Goal: Task Accomplishment & Management: Complete application form

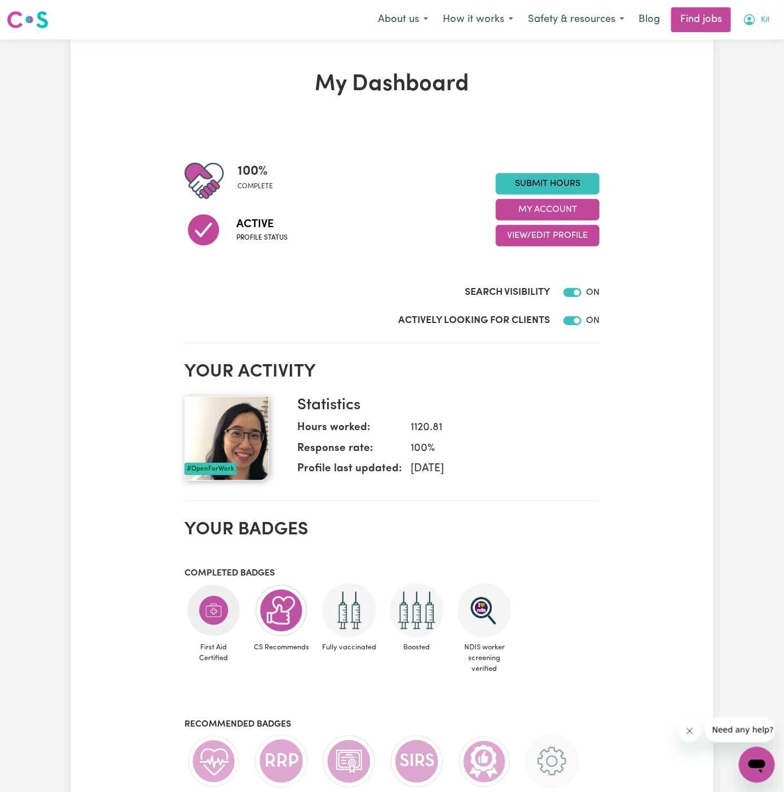
click at [755, 15] on icon "My Account" at bounding box center [750, 20] width 14 height 14
click at [754, 42] on link "My Account" at bounding box center [731, 43] width 89 height 21
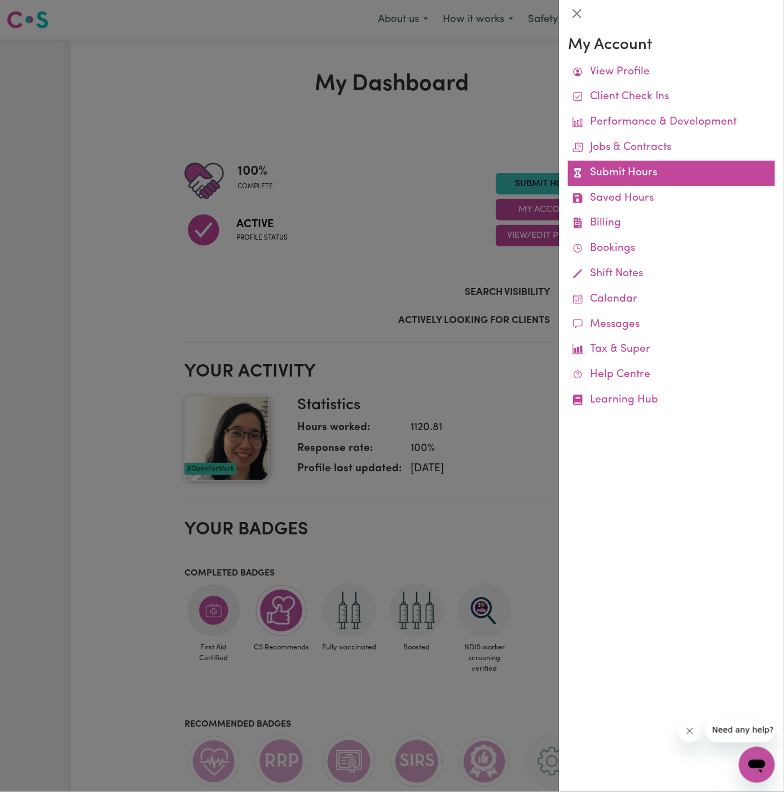
click at [633, 176] on link "Submit Hours" at bounding box center [671, 173] width 207 height 25
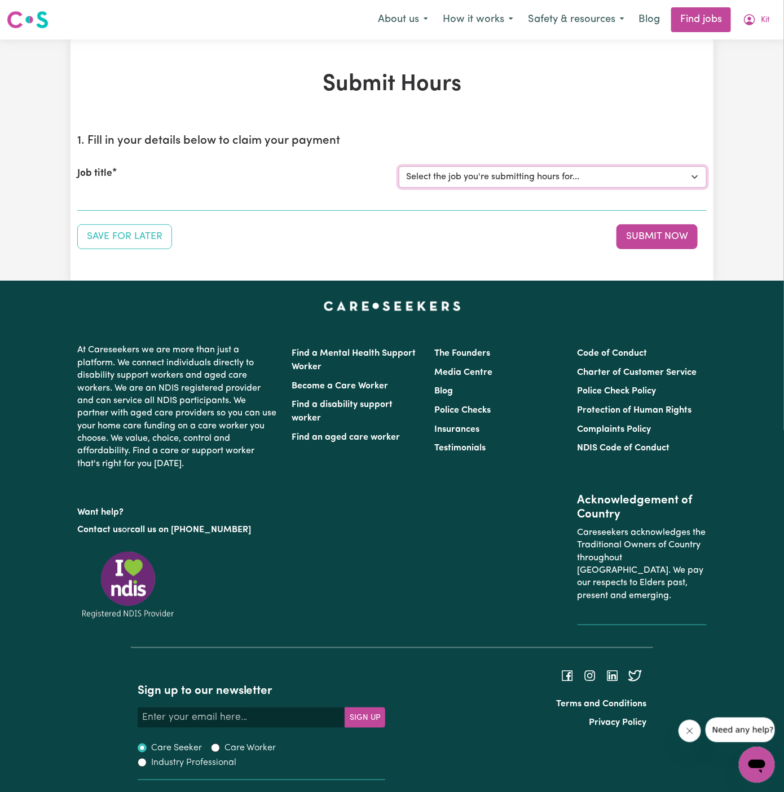
click at [455, 175] on select "Select the job you're submitting hours for... [[PERSON_NAME]] Support Worker Ne…" at bounding box center [553, 176] width 308 height 21
click at [399, 166] on select "Select the job you're submitting hours for... [[PERSON_NAME]] Support Worker Ne…" at bounding box center [553, 176] width 308 height 21
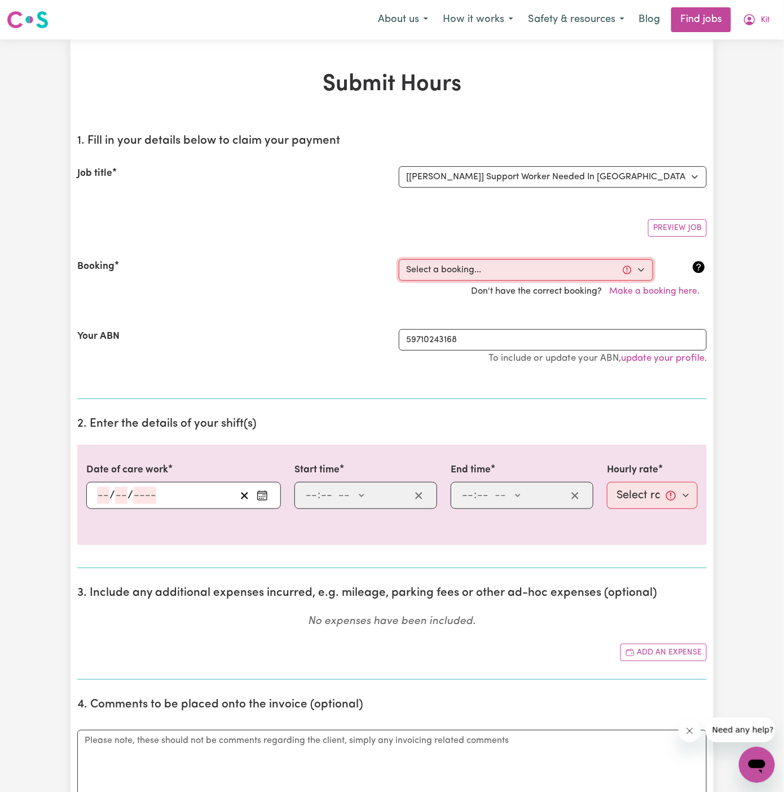
click at [508, 265] on select "Select a booking... [DATE] 11:30am to 3:30pm (ONE-OFF)" at bounding box center [526, 269] width 254 height 21
click at [502, 178] on select "Select the job you're submitting hours for... [[PERSON_NAME]] Support Worker Ne…" at bounding box center [553, 176] width 308 height 21
click at [399, 166] on select "Select the job you're submitting hours for... [[PERSON_NAME]] Support Worker Ne…" at bounding box center [553, 176] width 308 height 21
click at [491, 275] on select "Select a booking... [DATE] 11:30am to 3:30pm (ONE-OFF)" at bounding box center [526, 269] width 254 height 21
click at [523, 173] on select "Select the job you're submitting hours for... [[PERSON_NAME]] Support Worker Ne…" at bounding box center [553, 176] width 308 height 21
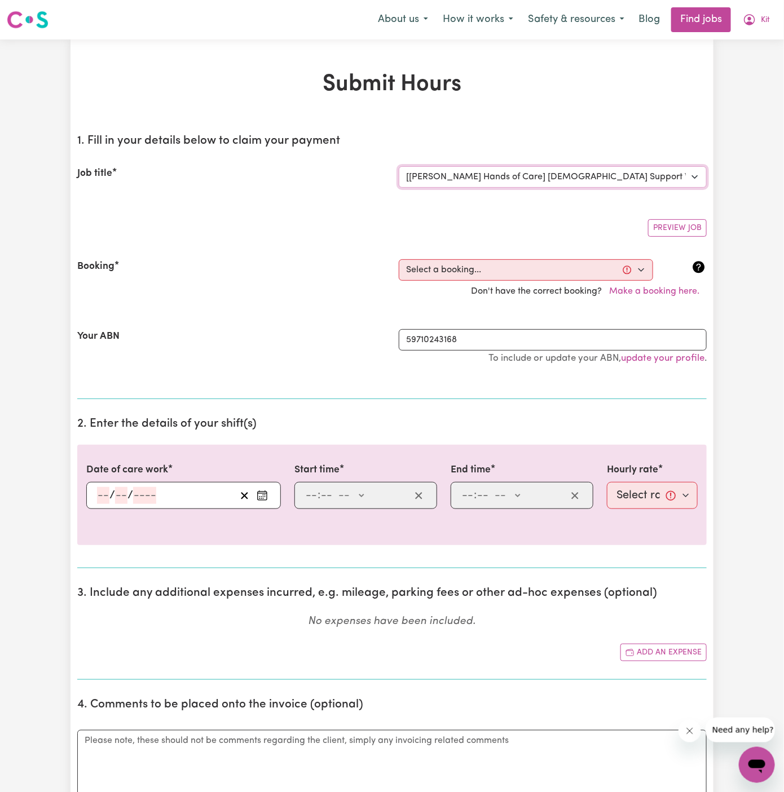
select select "13331"
click at [399, 166] on select "Select the job you're submitting hours for... [[PERSON_NAME]] Support Worker Ne…" at bounding box center [553, 176] width 308 height 21
click at [519, 264] on select "Select a booking... [DATE] 03:00pm to 05:00pm (ONE-OFF) [DATE] 03:00pm to 05:00…" at bounding box center [526, 269] width 254 height 21
click at [766, 17] on button "Kit" at bounding box center [756, 20] width 42 height 24
click at [747, 83] on link "Logout" at bounding box center [731, 86] width 89 height 21
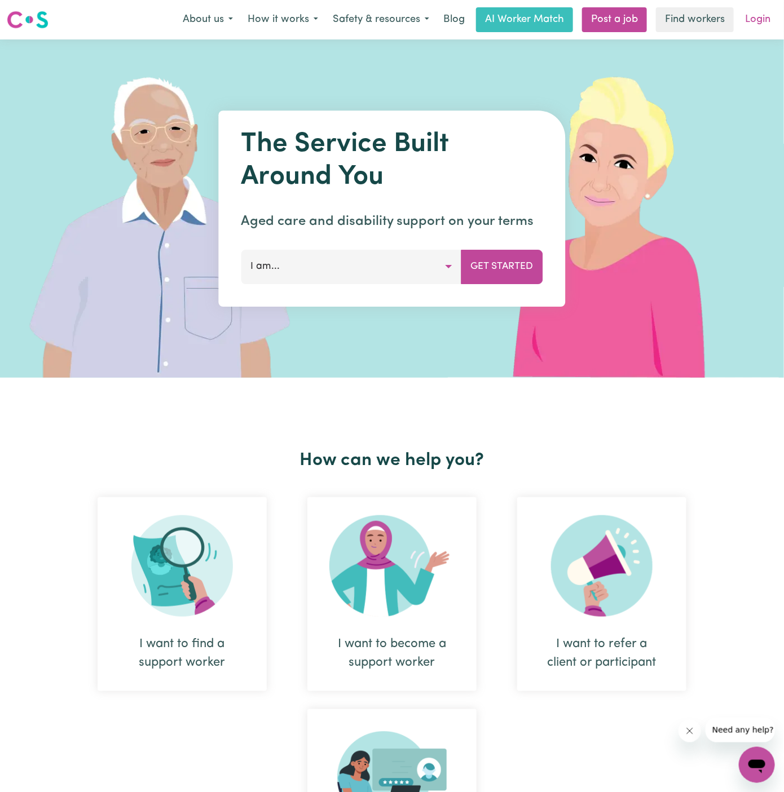
click at [759, 19] on link "Login" at bounding box center [757, 19] width 39 height 25
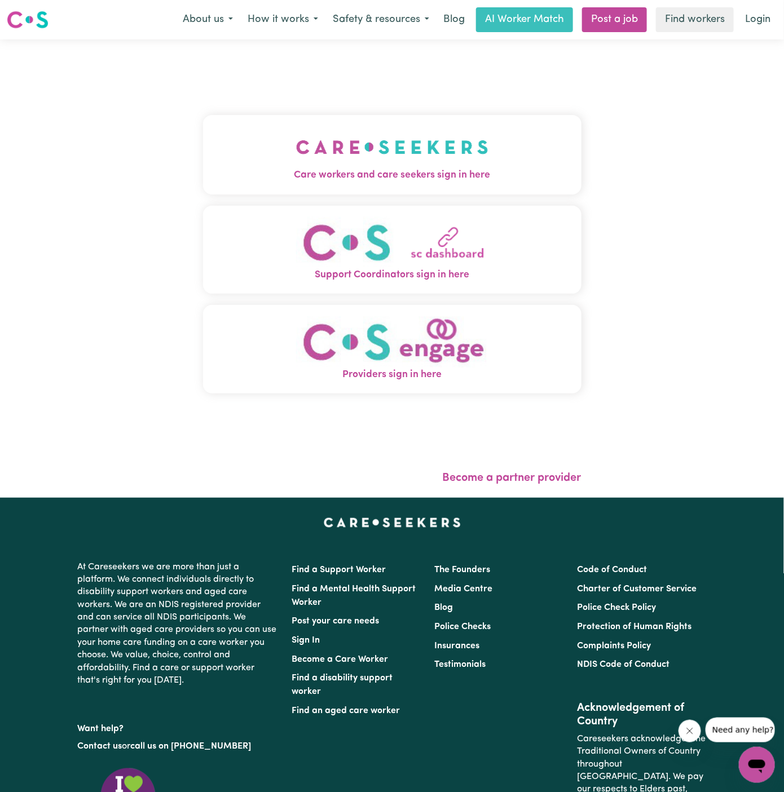
click at [439, 115] on button "Care workers and care seekers sign in here" at bounding box center [392, 154] width 378 height 79
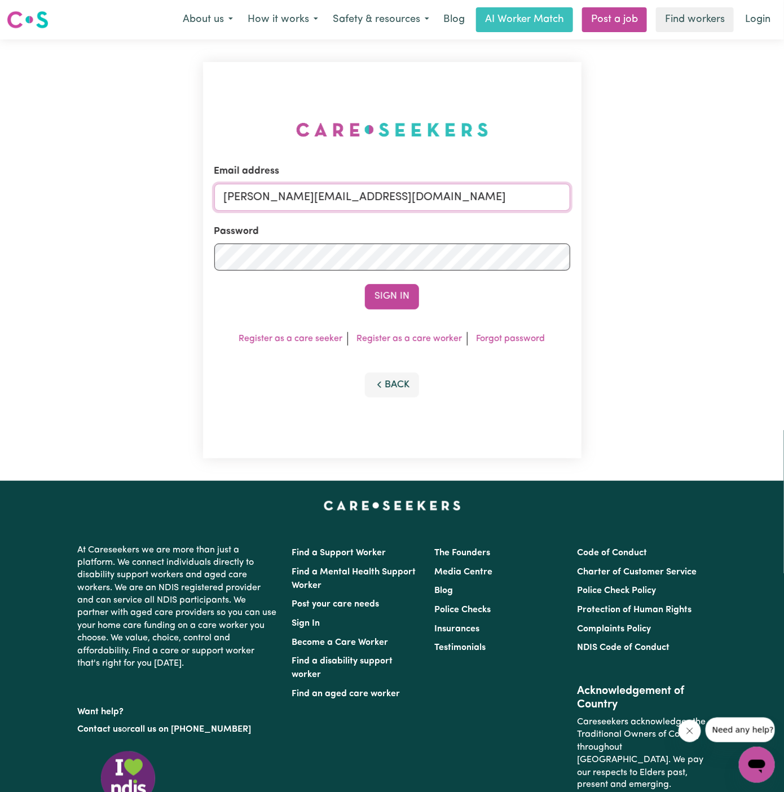
click at [438, 202] on input "[PERSON_NAME][EMAIL_ADDRESS][DOMAIN_NAME]" at bounding box center [392, 197] width 356 height 27
drag, startPoint x: 285, startPoint y: 200, endPoint x: 660, endPoint y: 198, distance: 374.5
click at [660, 198] on div "Email address superuser~[EMAIL_ADDRESS][DOMAIN_NAME] Password Sign In Register …" at bounding box center [392, 260] width 784 height 442
type input "[EMAIL_ADDRESS][DOMAIN_NAME]"
click at [400, 310] on div "Email address [EMAIL_ADDRESS][DOMAIN_NAME] Password Sign In Register as a care …" at bounding box center [392, 260] width 378 height 396
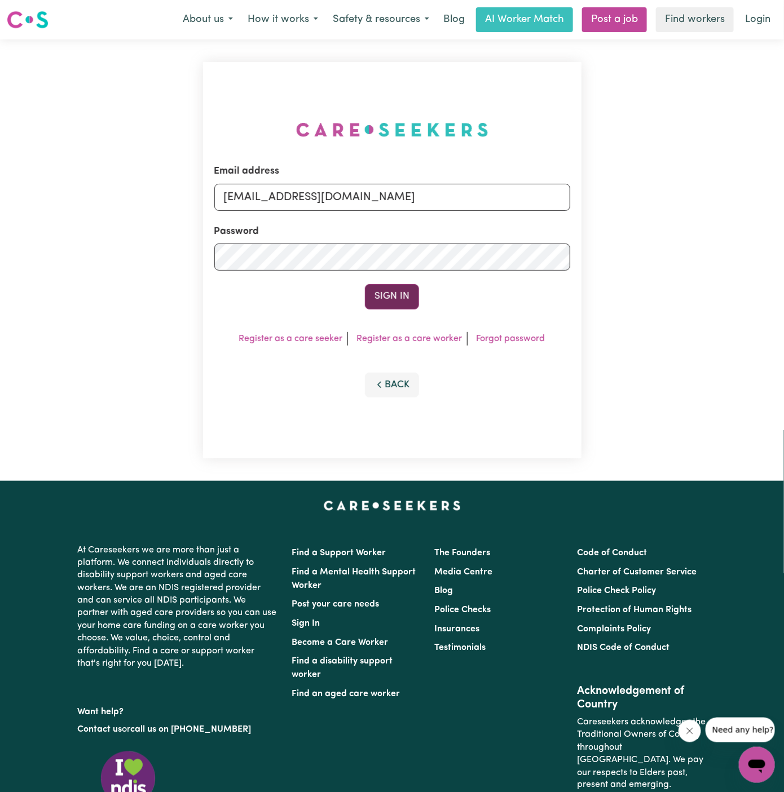
click at [399, 297] on button "Sign In" at bounding box center [392, 296] width 54 height 25
